Goal: Task Accomplishment & Management: Complete application form

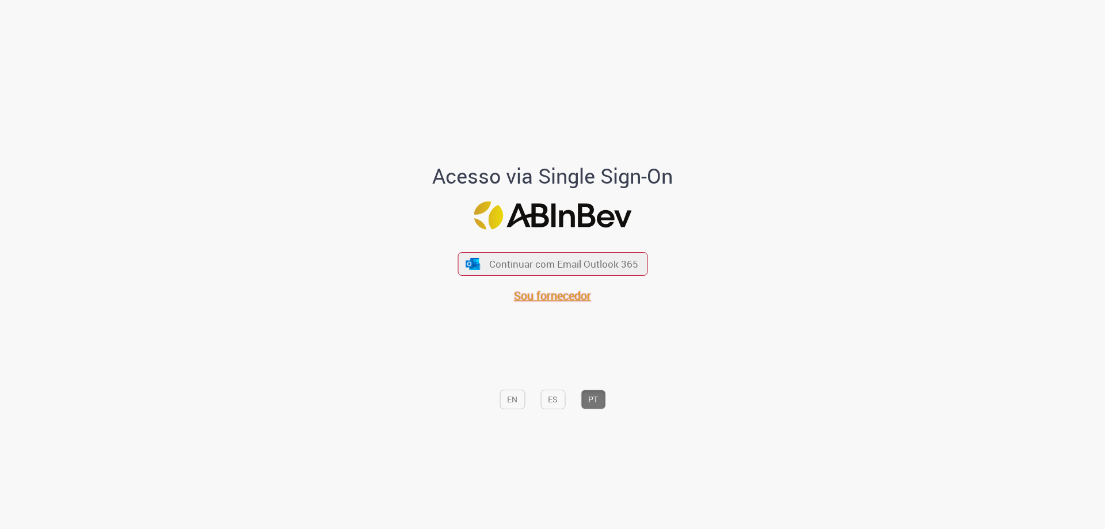
click at [548, 296] on span "Sou fornecedor" at bounding box center [552, 296] width 77 height 16
